Goal: Task Accomplishment & Management: Use online tool/utility

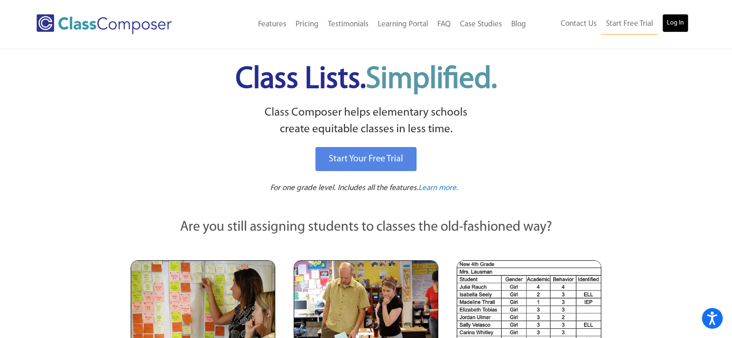
click at [678, 14] on link "Log In" at bounding box center [675, 23] width 26 height 18
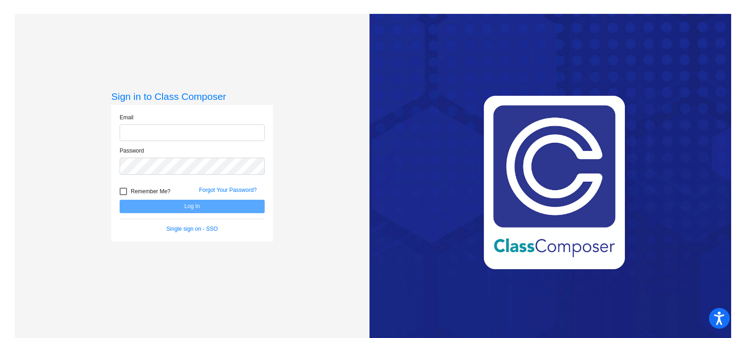
type input "[PERSON_NAME][EMAIL_ADDRESS][PERSON_NAME][DOMAIN_NAME]"
click at [184, 203] on button "Log In" at bounding box center [192, 205] width 145 height 13
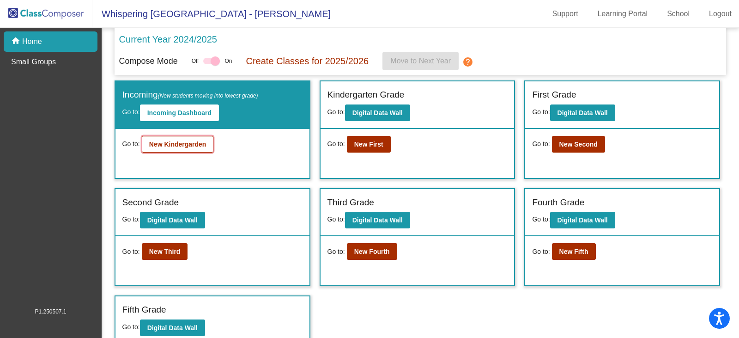
click at [174, 147] on b "New Kindergarden" at bounding box center [177, 143] width 57 height 7
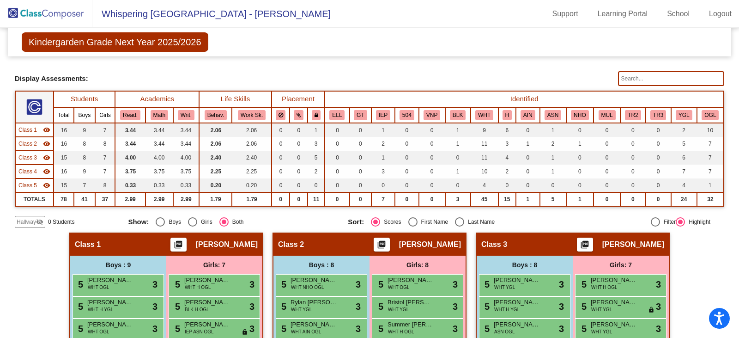
click at [51, 9] on img at bounding box center [46, 13] width 92 height 27
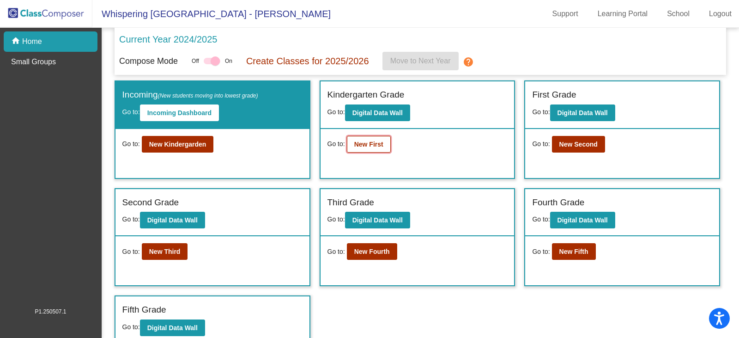
click at [374, 140] on b "New First" at bounding box center [368, 143] width 29 height 7
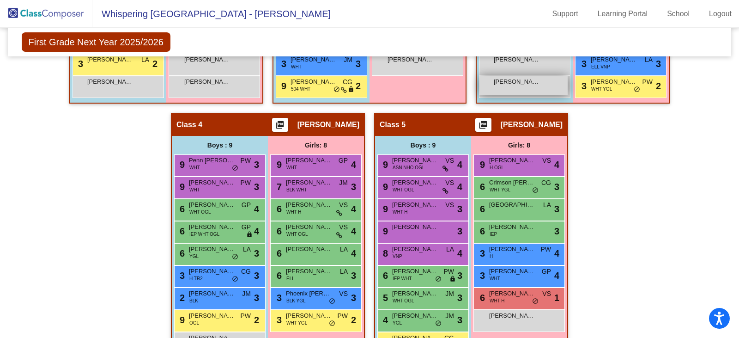
scroll to position [416, 0]
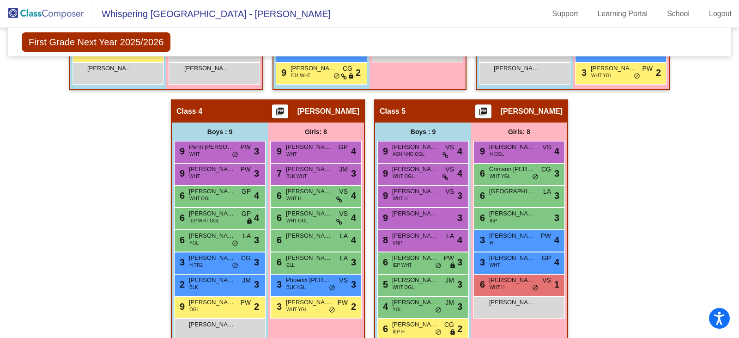
click at [66, 16] on img at bounding box center [46, 13] width 92 height 27
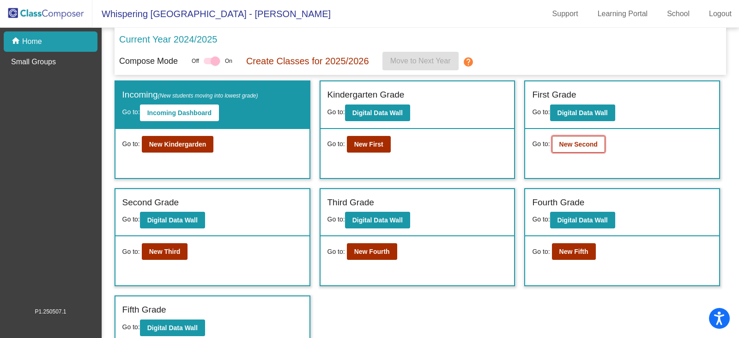
click at [595, 149] on button "New Second" at bounding box center [578, 144] width 53 height 17
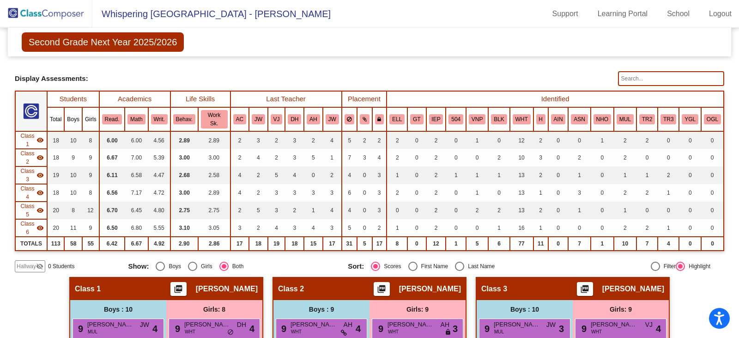
click at [63, 15] on img at bounding box center [46, 13] width 92 height 27
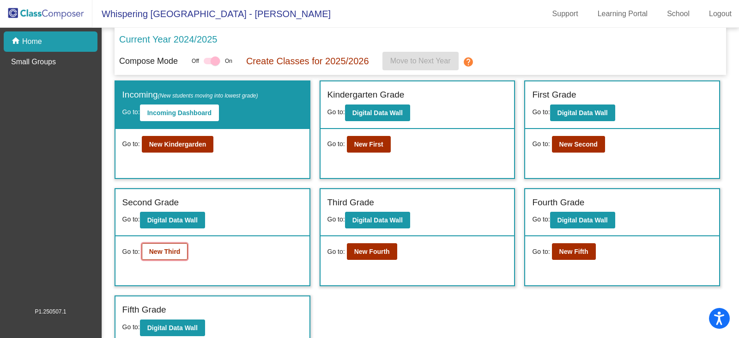
click at [149, 252] on b "New Third" at bounding box center [164, 251] width 31 height 7
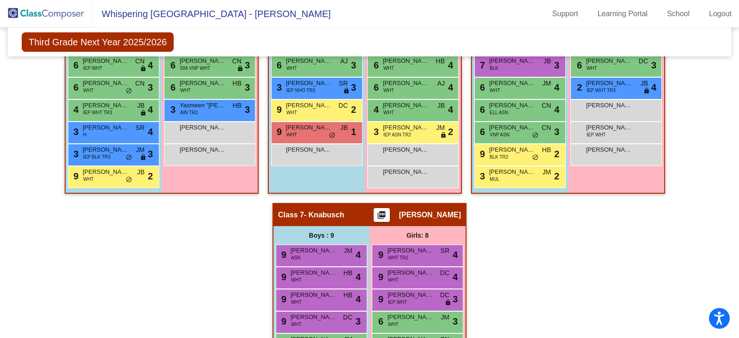
scroll to position [646, 0]
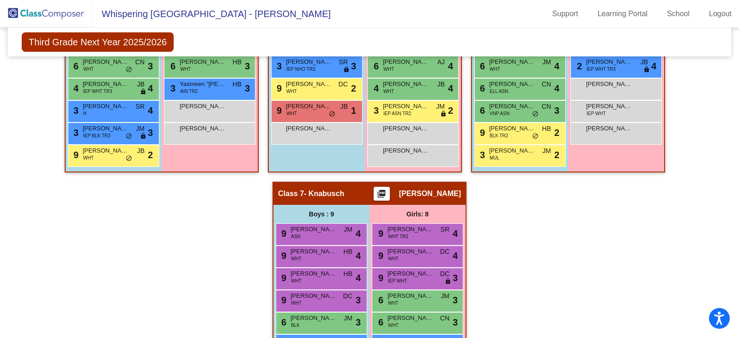
click at [42, 18] on img at bounding box center [46, 13] width 92 height 27
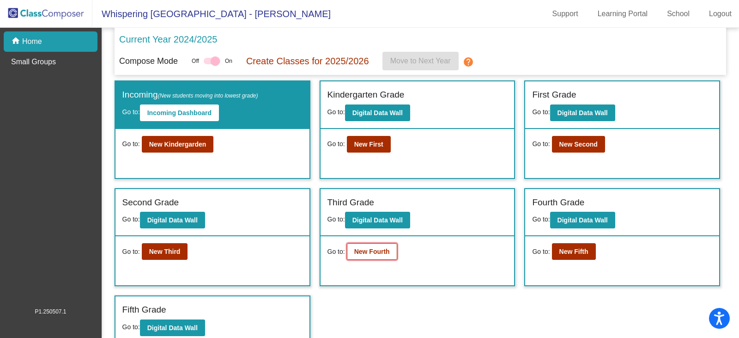
click at [378, 252] on b "New Fourth" at bounding box center [372, 251] width 36 height 7
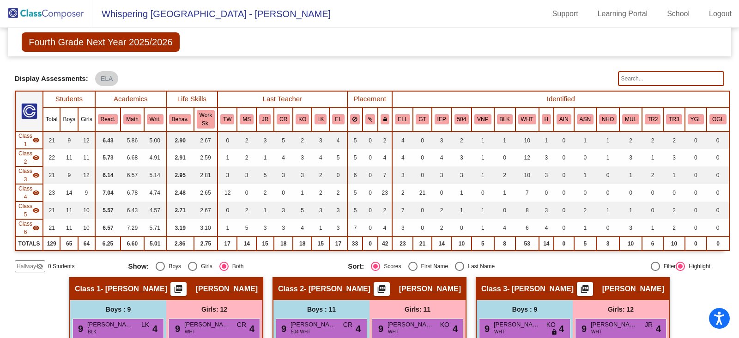
click at [75, 15] on img at bounding box center [46, 13] width 92 height 27
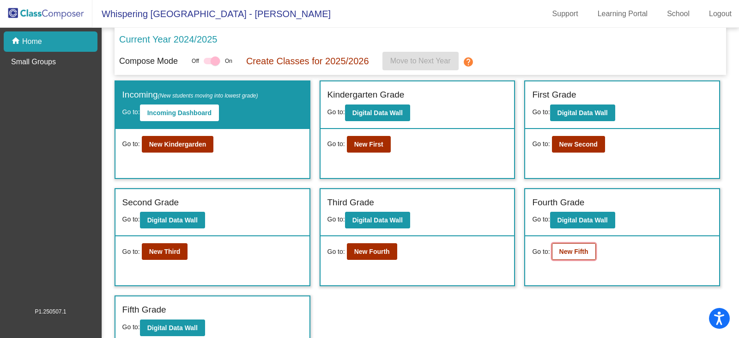
click at [574, 248] on b "New Fifth" at bounding box center [573, 251] width 29 height 7
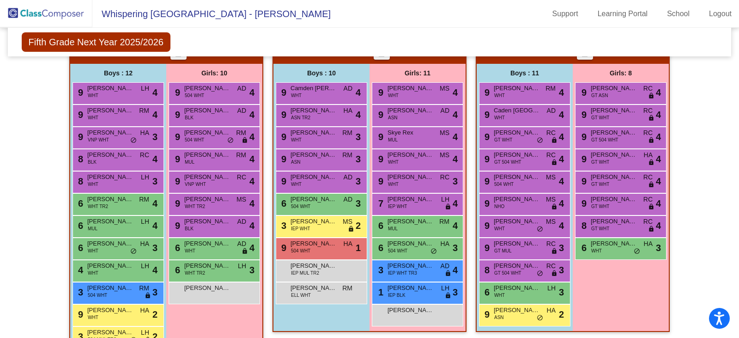
scroll to position [606, 0]
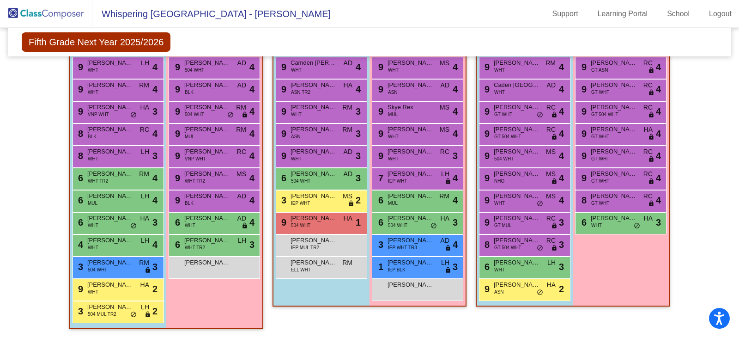
click at [0, 0] on div "Girls: 8 9 Winnie Xia GT ASN RC lock do_not_disturb_alt 4 9 Ariella Reyes-Cruz …" at bounding box center [0, 0] width 0 height 0
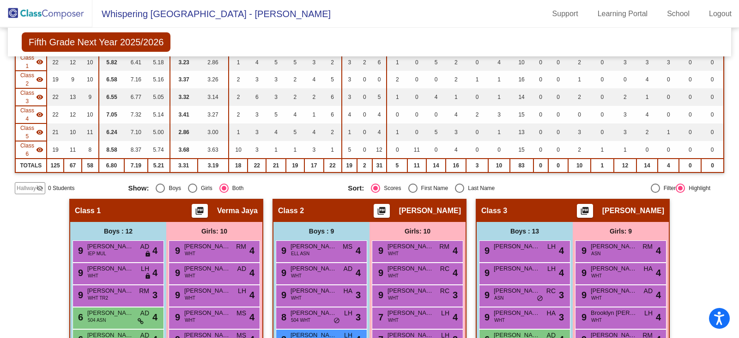
scroll to position [0, 0]
